Goal: Transaction & Acquisition: Purchase product/service

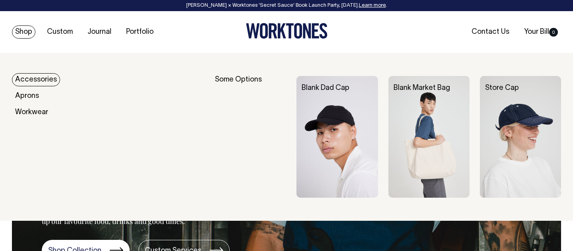
click at [35, 79] on link "Accessories" at bounding box center [36, 79] width 48 height 13
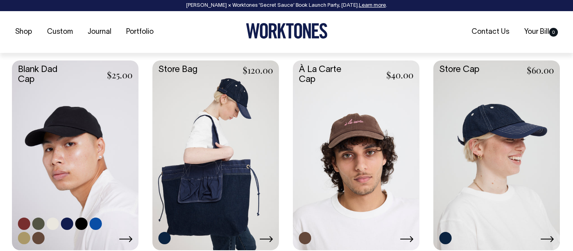
scroll to position [336, 0]
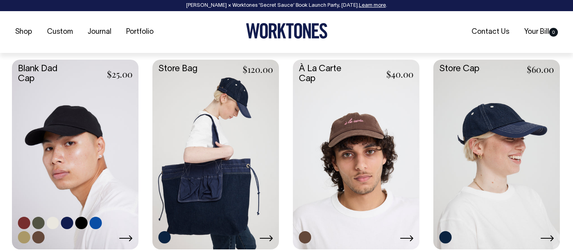
click at [90, 122] on link at bounding box center [75, 154] width 127 height 188
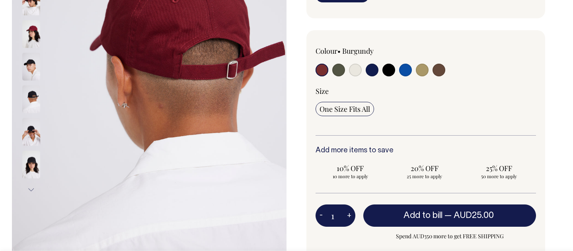
click at [333, 72] on input "radio" at bounding box center [338, 70] width 13 height 13
radio input "true"
select select "Olive"
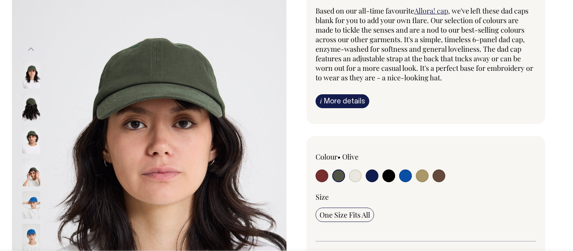
scroll to position [86, 0]
click at [408, 179] on input "radio" at bounding box center [405, 176] width 13 height 13
radio input "true"
select select "Worker Blue"
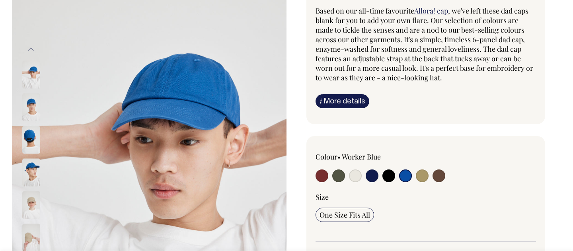
click at [323, 176] on input "radio" at bounding box center [322, 176] width 13 height 13
radio input "true"
select select "Burgundy"
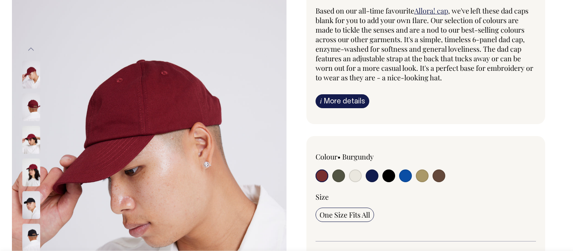
click at [340, 173] on input "radio" at bounding box center [338, 176] width 13 height 13
radio input "true"
select select "Olive"
